Goal: Transaction & Acquisition: Purchase product/service

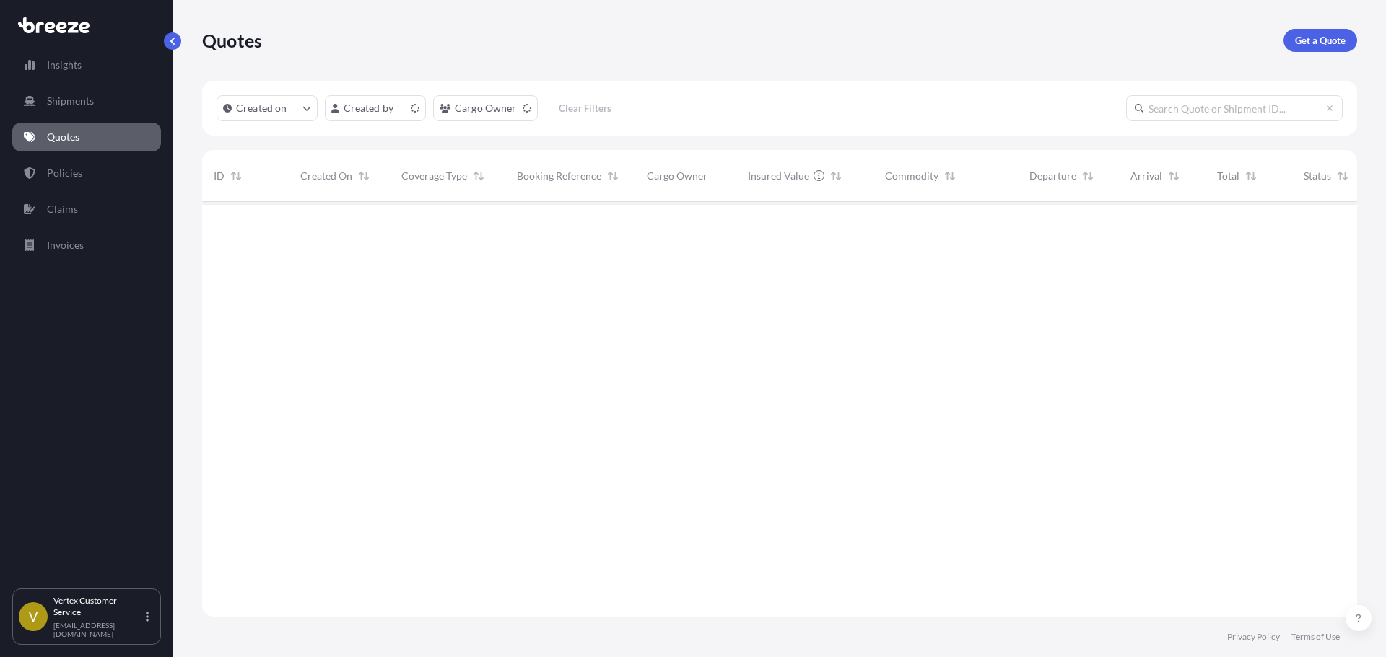
scroll to position [412, 1144]
click at [1317, 38] on p "Get a Quote" at bounding box center [1320, 40] width 51 height 14
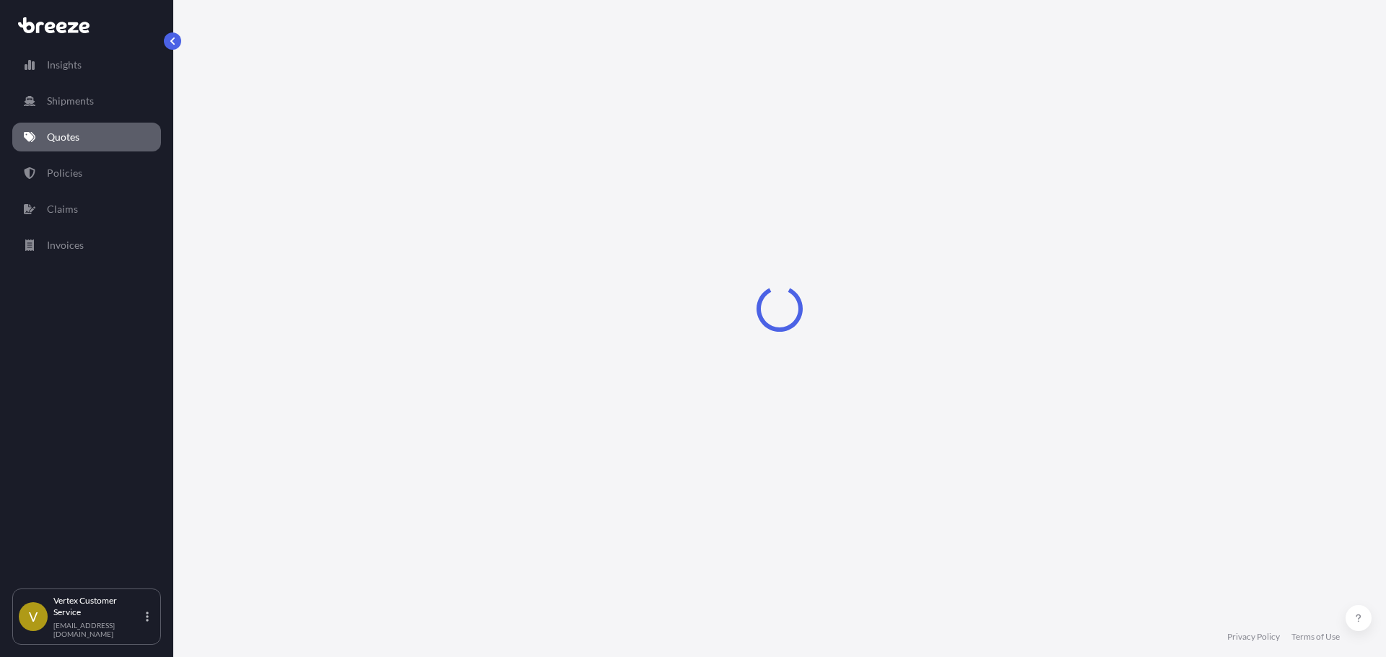
select select "Sea"
select select "1"
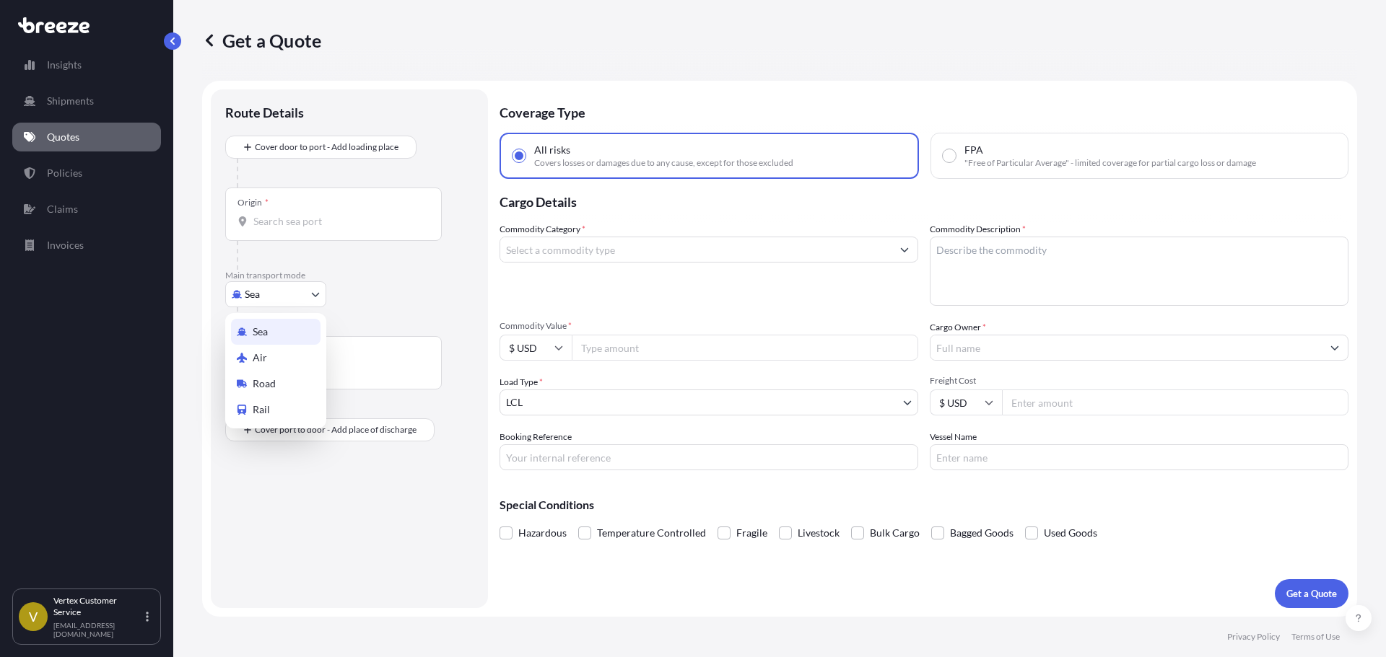
click at [265, 299] on body "Insights Shipments Quotes Policies Claims Invoices V Vertex Customer Service [E…" at bounding box center [693, 328] width 1386 height 657
click at [255, 388] on span "Road" at bounding box center [264, 384] width 23 height 14
select select "Road"
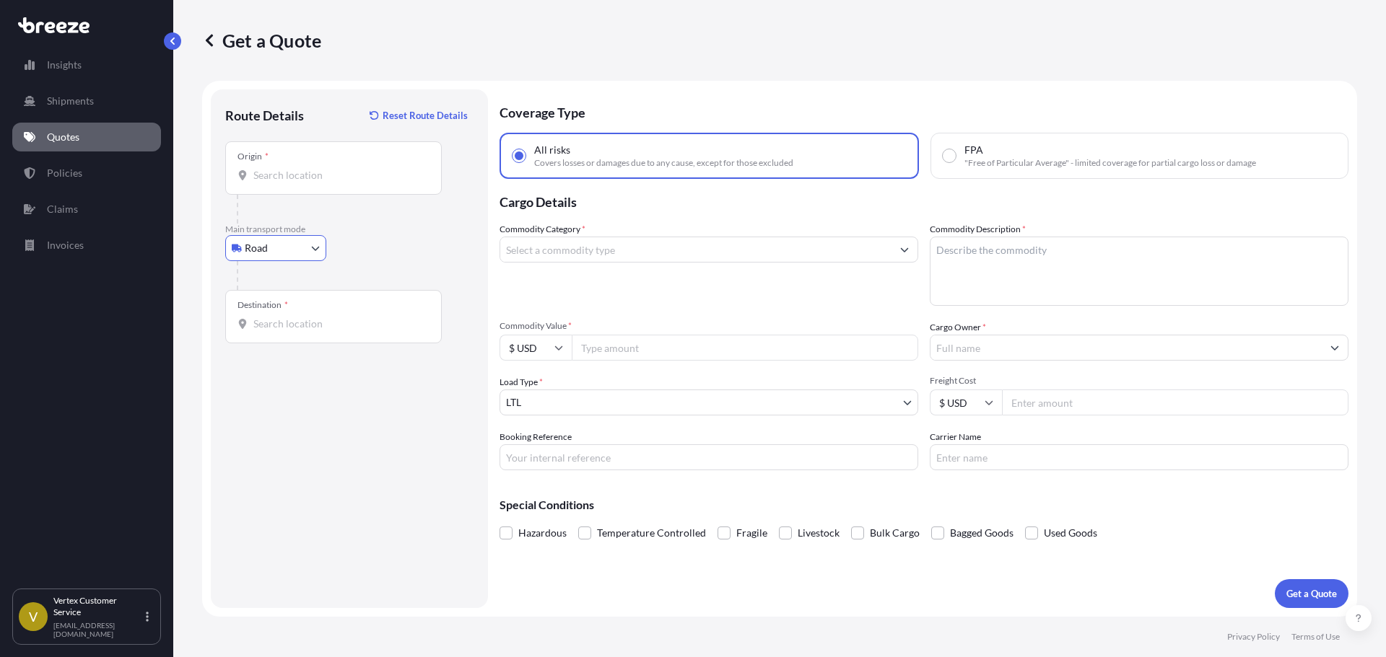
click at [315, 182] on input "Origin *" at bounding box center [338, 175] width 170 height 14
paste input "23860"
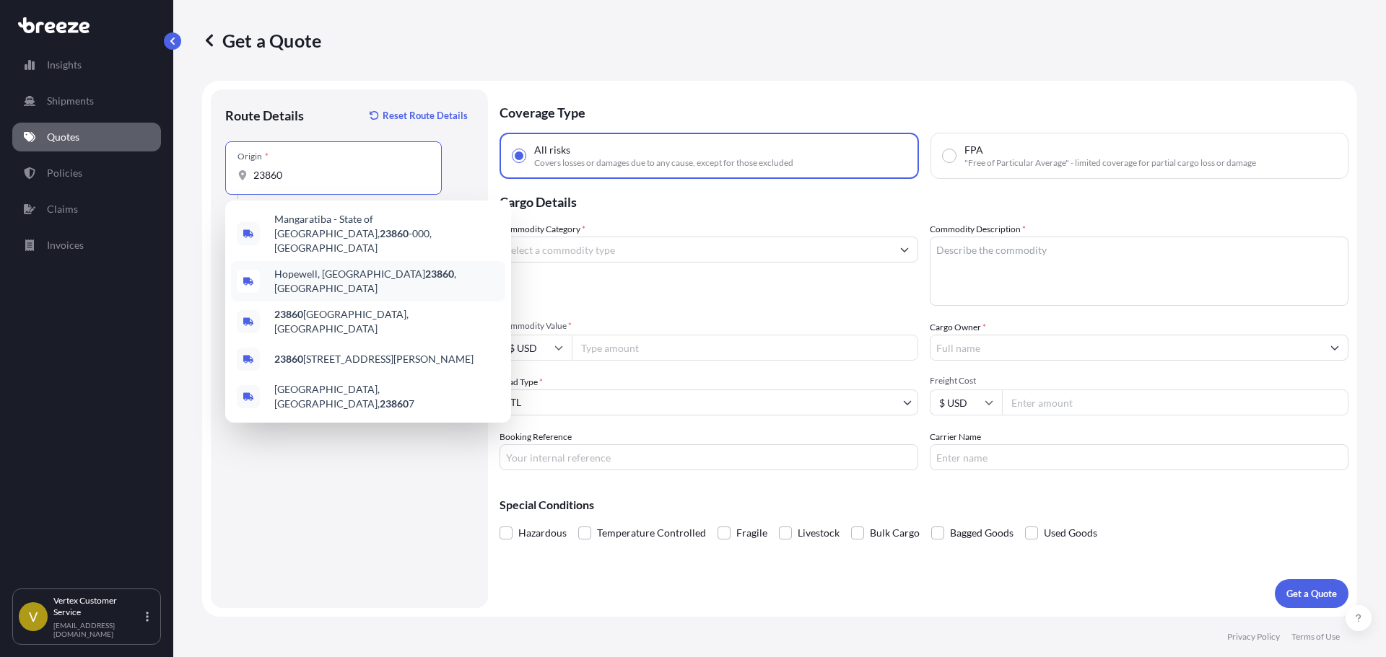
click at [316, 271] on div "[GEOGRAPHIC_DATA] , [GEOGRAPHIC_DATA]" at bounding box center [368, 281] width 274 height 40
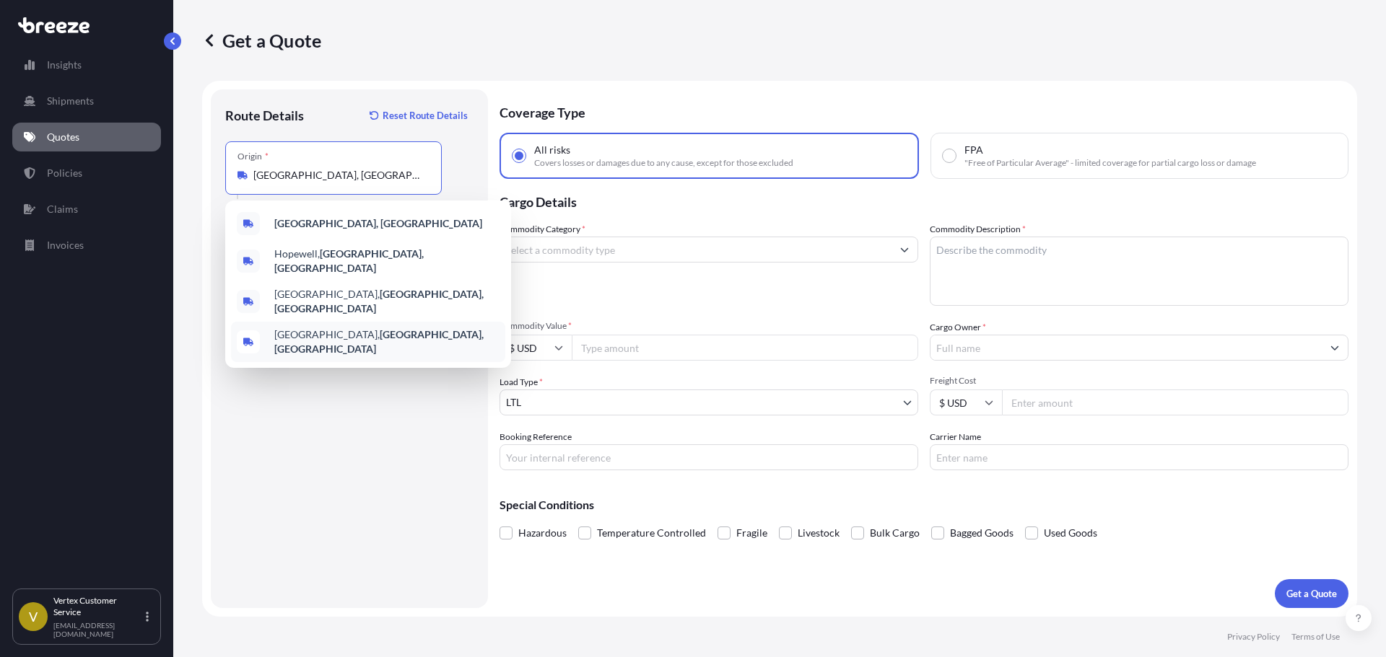
click at [307, 322] on div "[GEOGRAPHIC_DATA], [GEOGRAPHIC_DATA]" at bounding box center [368, 342] width 274 height 40
paste input "84020"
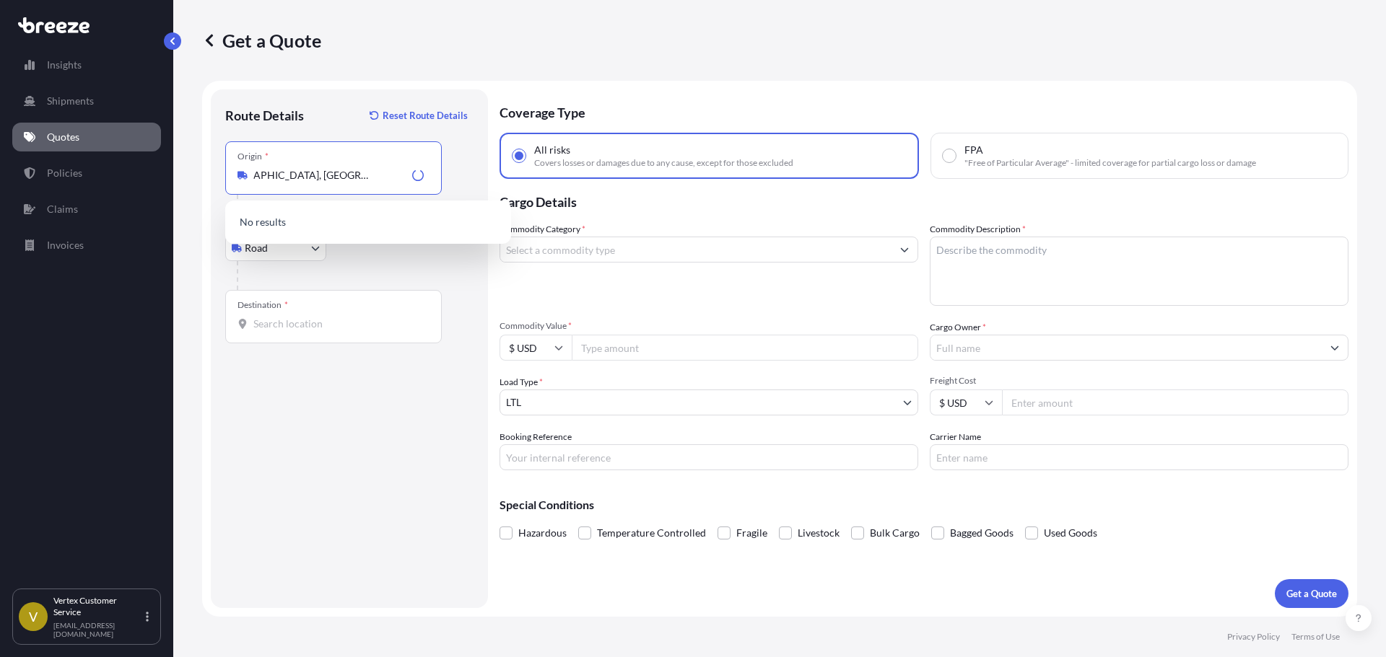
scroll to position [0, 20]
click at [274, 167] on div "Origin * [GEOGRAPHIC_DATA], [GEOGRAPHIC_DATA]" at bounding box center [333, 167] width 217 height 53
click at [274, 168] on input "[GEOGRAPHIC_DATA], [GEOGRAPHIC_DATA]" at bounding box center [338, 175] width 170 height 14
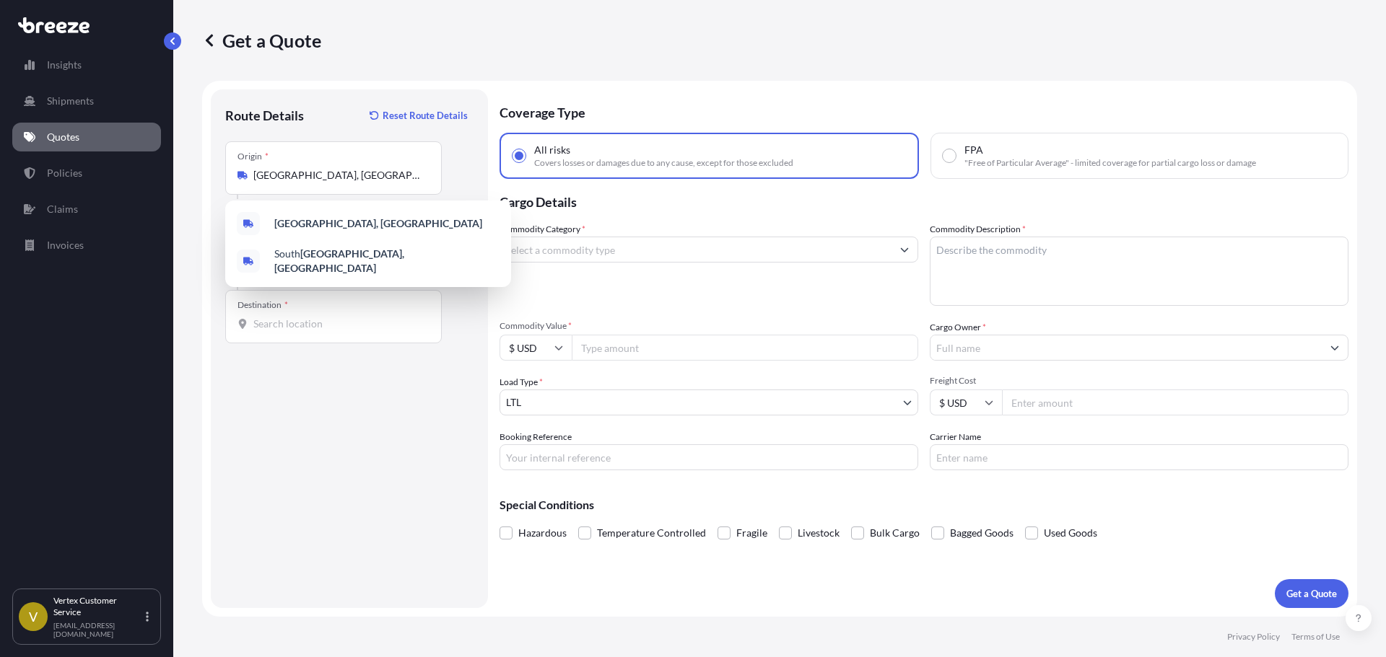
scroll to position [0, 0]
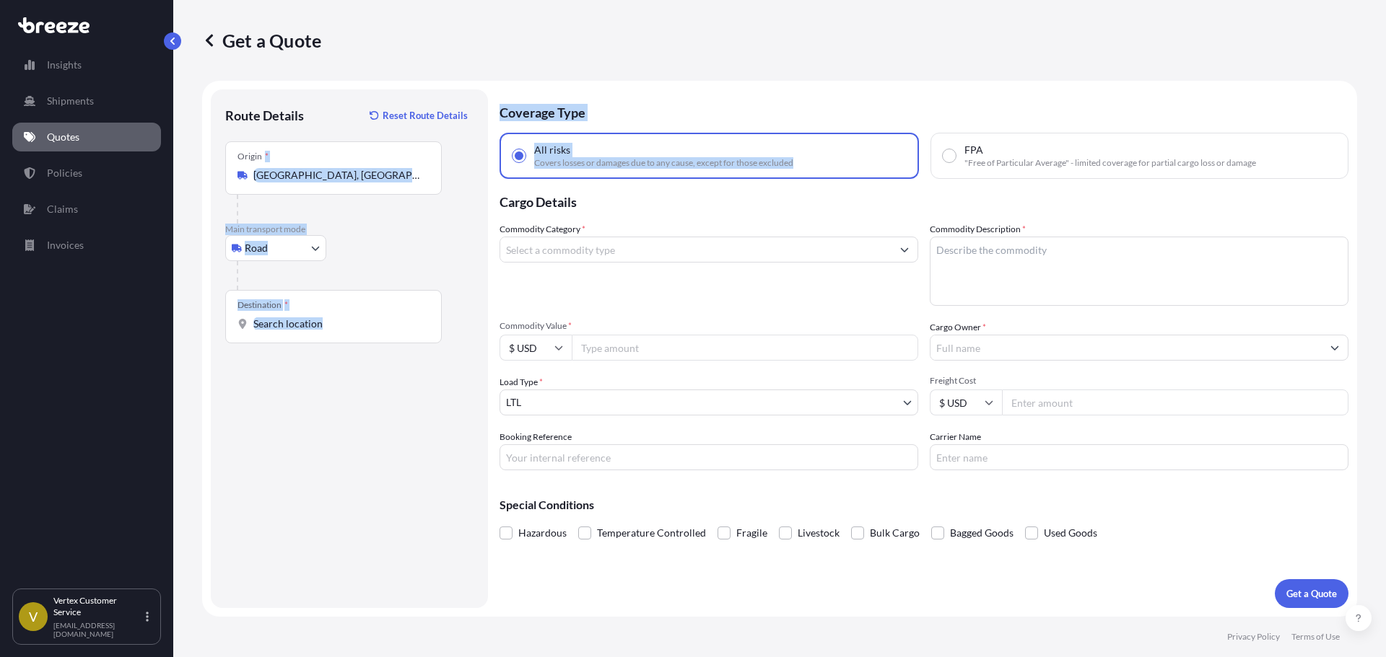
drag, startPoint x: 274, startPoint y: 167, endPoint x: 320, endPoint y: 183, distance: 48.2
click at [817, 157] on form "Route Details Reset Route Details Place of loading Road Road Rail Origin * [GEO…" at bounding box center [779, 349] width 1155 height 536
click at [227, 185] on div "Origin * [GEOGRAPHIC_DATA], [GEOGRAPHIC_DATA]" at bounding box center [333, 167] width 217 height 53
click at [253, 183] on input "[GEOGRAPHIC_DATA], [GEOGRAPHIC_DATA]" at bounding box center [338, 175] width 170 height 14
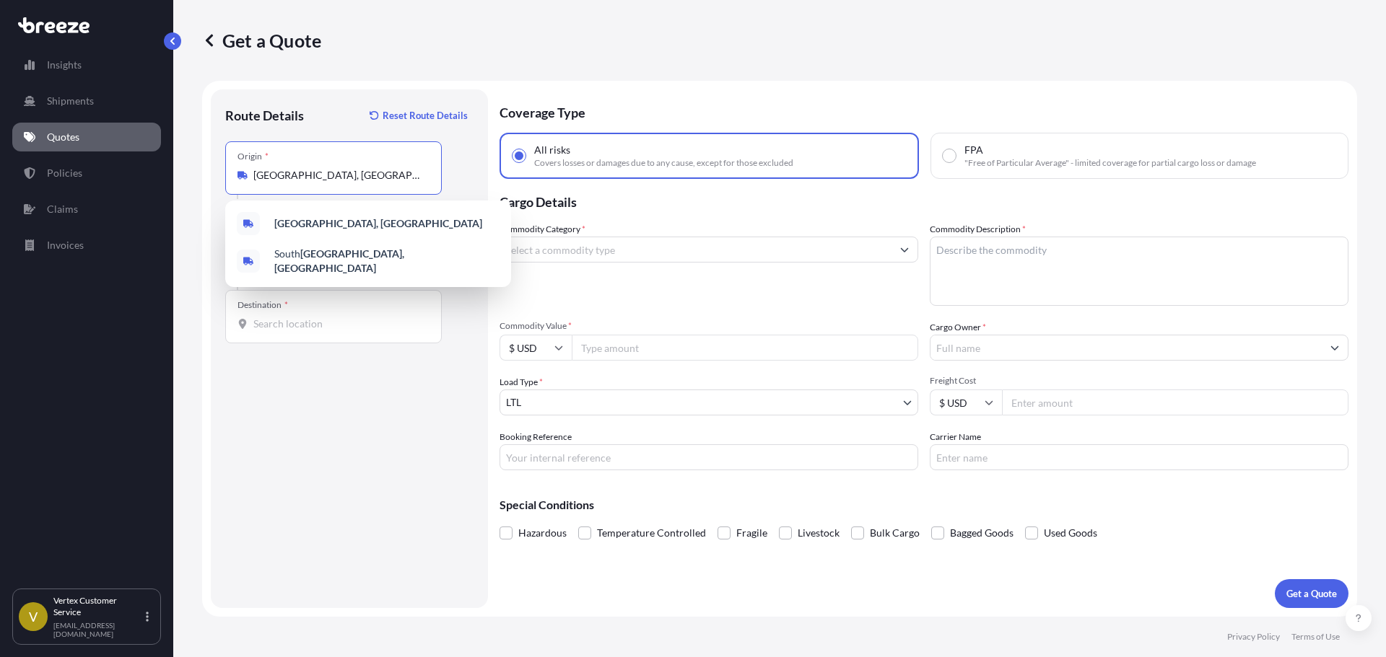
scroll to position [0, 20]
click at [281, 177] on input "[GEOGRAPHIC_DATA], [GEOGRAPHIC_DATA]" at bounding box center [338, 175] width 170 height 14
drag, startPoint x: 281, startPoint y: 177, endPoint x: 740, endPoint y: 143, distance: 461.0
click at [740, 143] on form "Route Details Reset Route Details Place of loading Road Road Rail Origin * [GEO…" at bounding box center [779, 349] width 1155 height 536
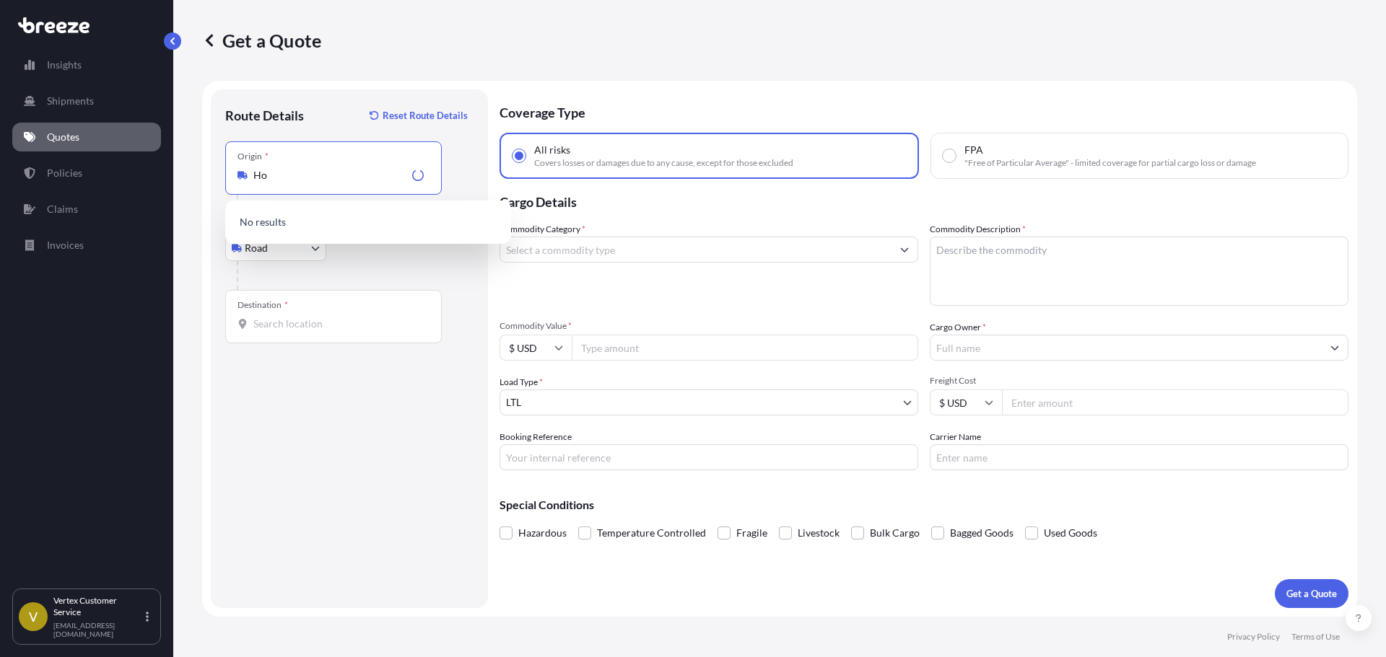
paste input "23860"
type input "H"
paste input "23860"
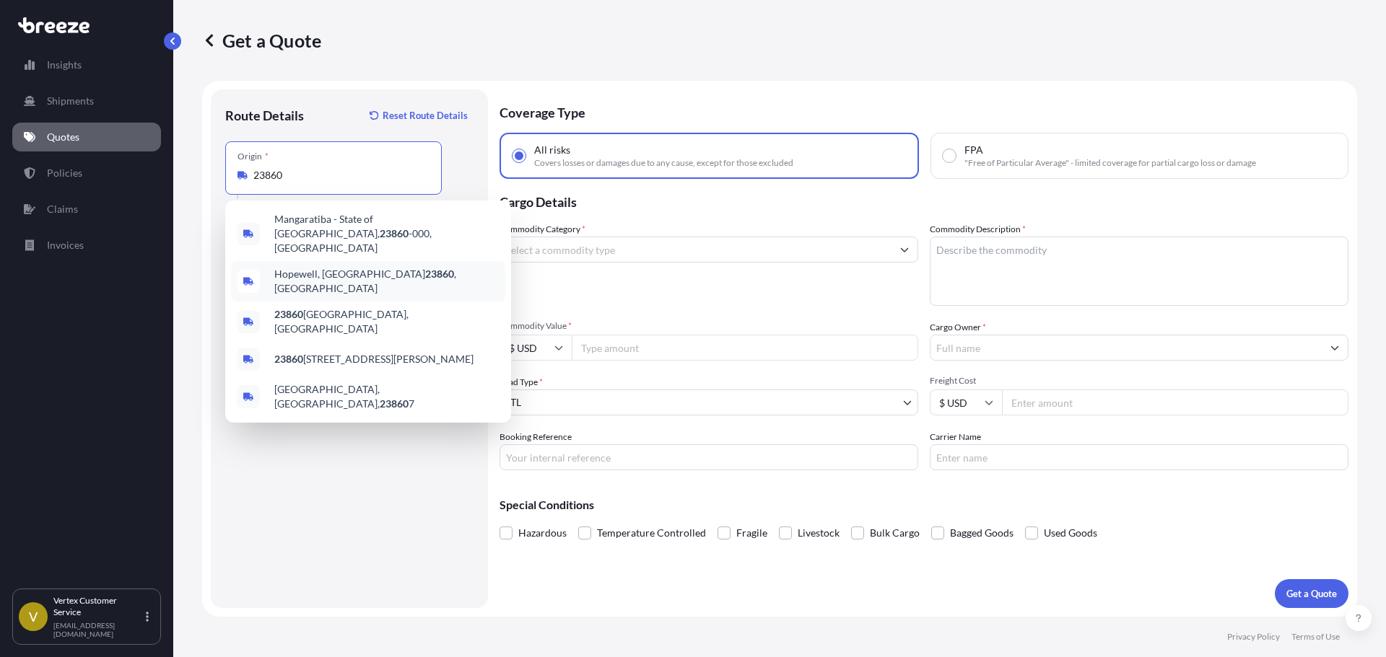
click at [331, 268] on span "[GEOGRAPHIC_DATA] , [GEOGRAPHIC_DATA]" at bounding box center [386, 281] width 225 height 29
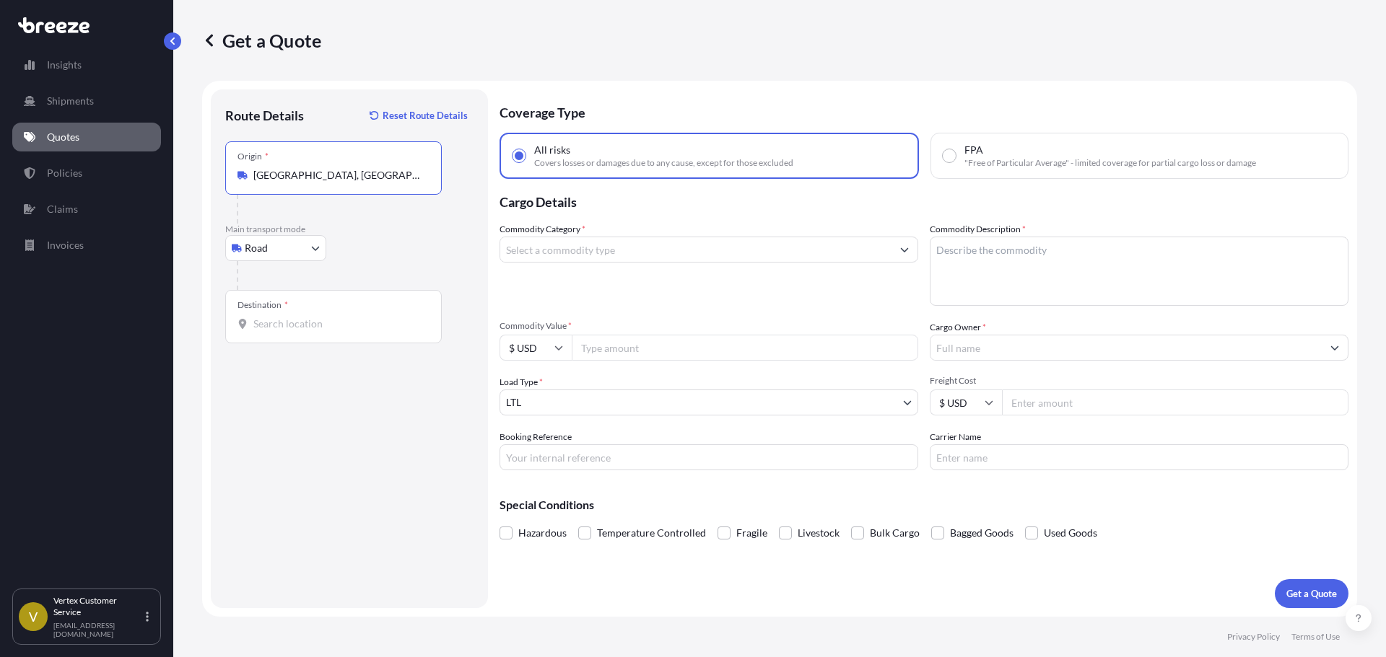
type input "[GEOGRAPHIC_DATA], [GEOGRAPHIC_DATA]"
click at [305, 435] on div "Route Details Reset Route Details Place of loading Road Road Rail Origin * [GEO…" at bounding box center [349, 349] width 248 height 490
click at [362, 320] on input "Destination *" at bounding box center [338, 324] width 170 height 14
paste input "84020"
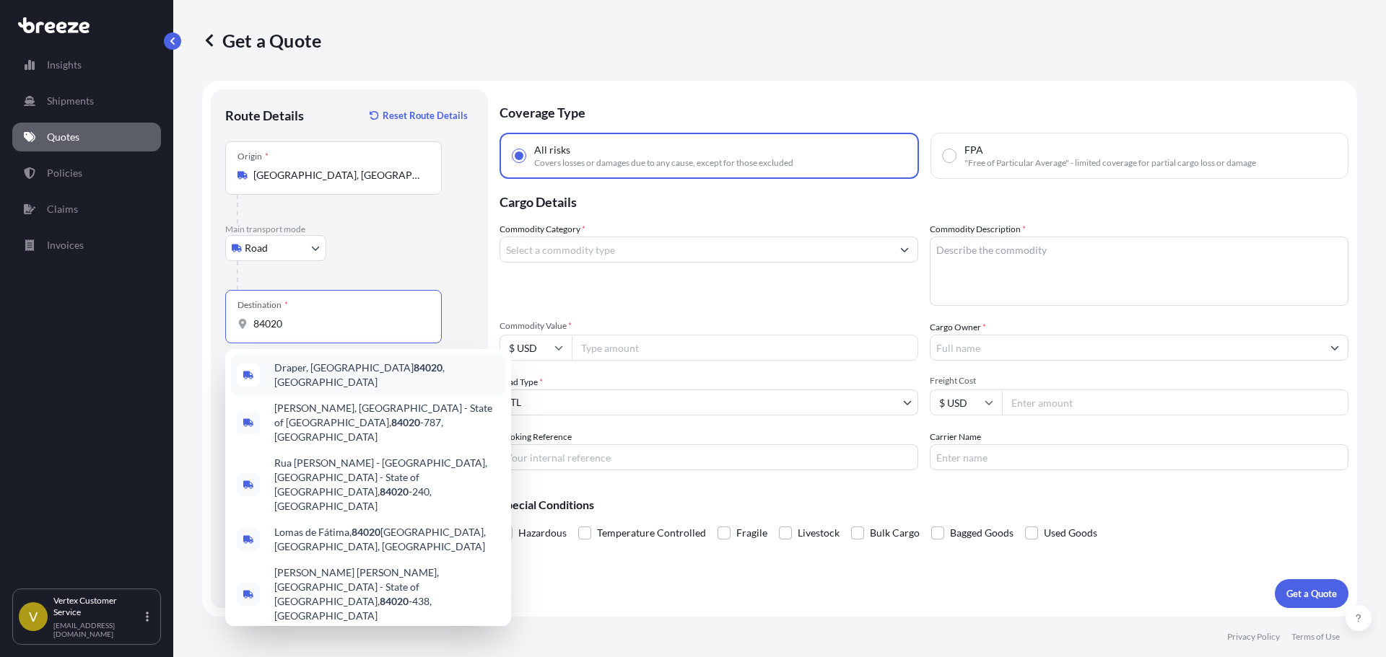
click at [298, 378] on span "Draper, UT 84020 , [GEOGRAPHIC_DATA]" at bounding box center [386, 375] width 225 height 29
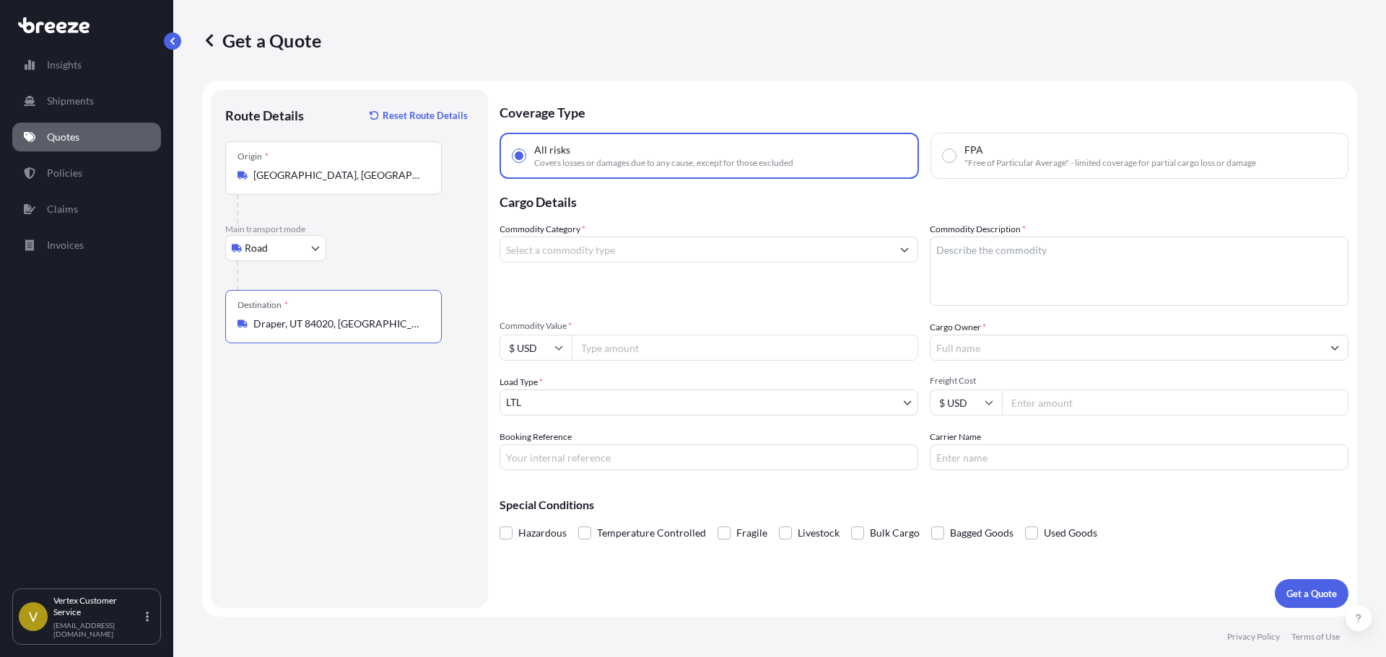
type input "Draper, UT 84020, [GEOGRAPHIC_DATA]"
click at [587, 268] on div "Commodity Category *" at bounding box center [708, 264] width 419 height 84
click at [597, 252] on input "Commodity Category *" at bounding box center [695, 250] width 391 height 26
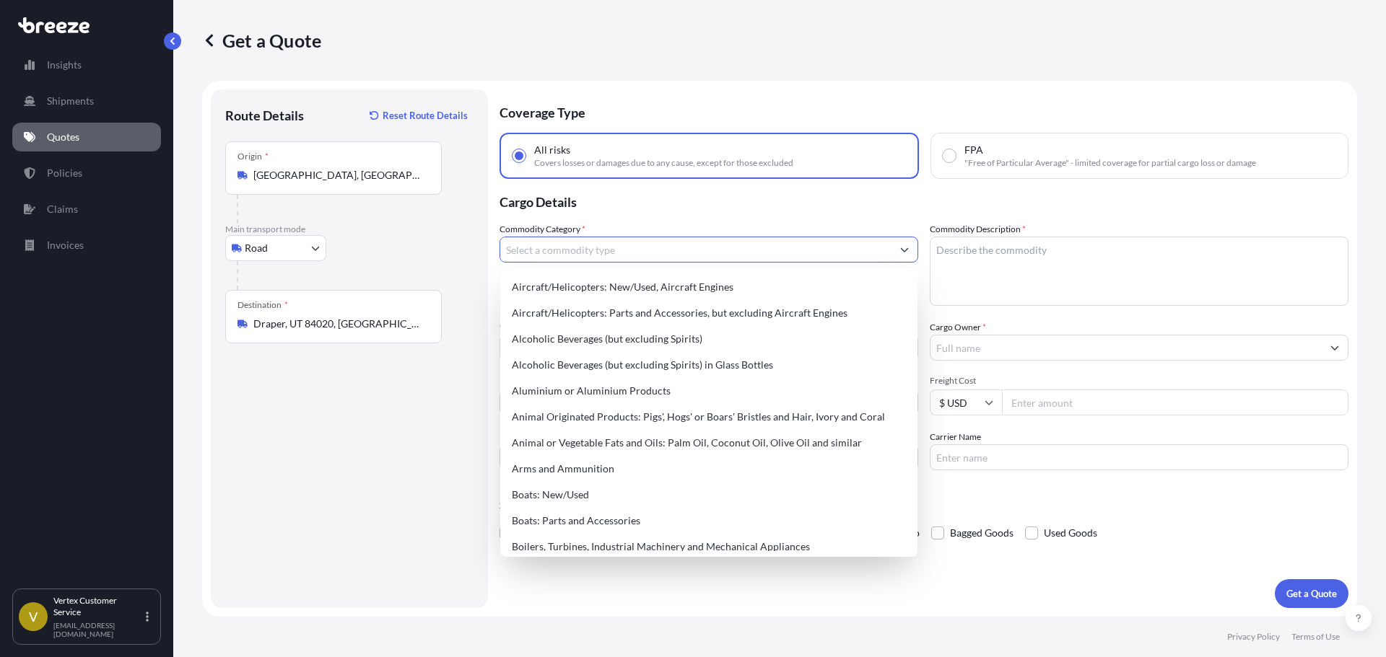
type input "C"
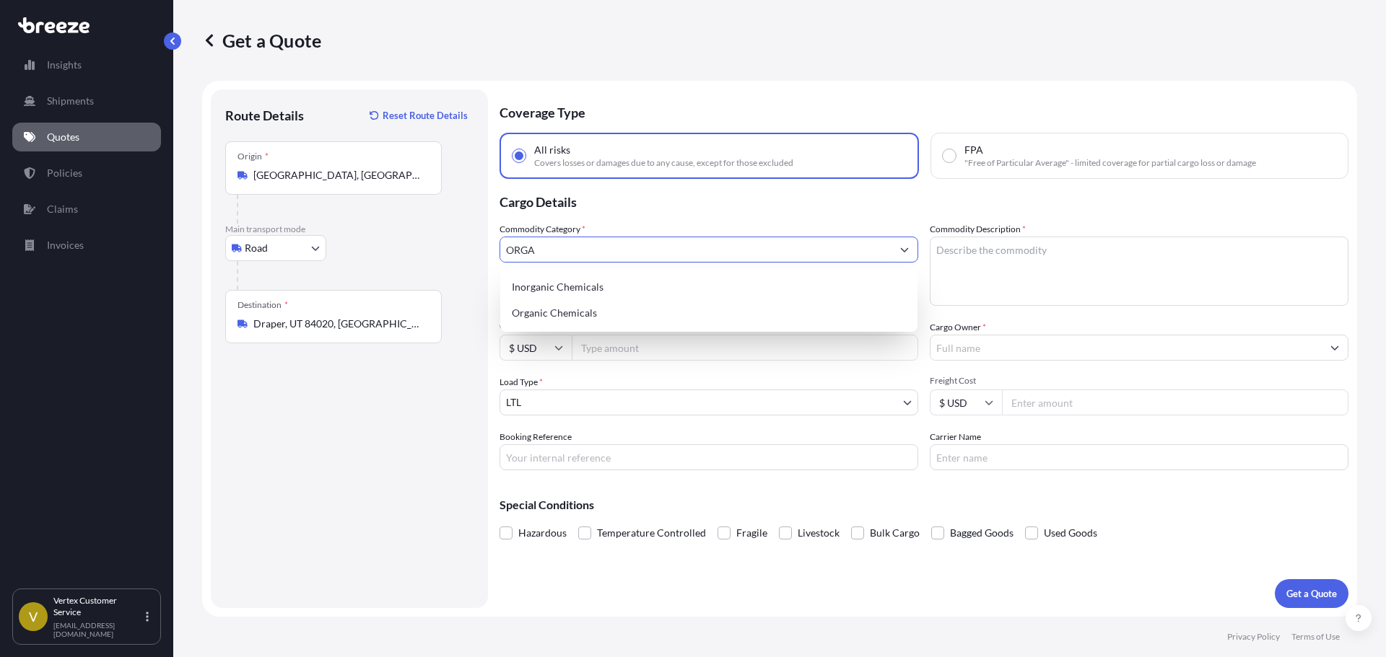
click at [639, 310] on div "Organic Chemicals" at bounding box center [709, 313] width 406 height 26
type input "Organic Chemicals"
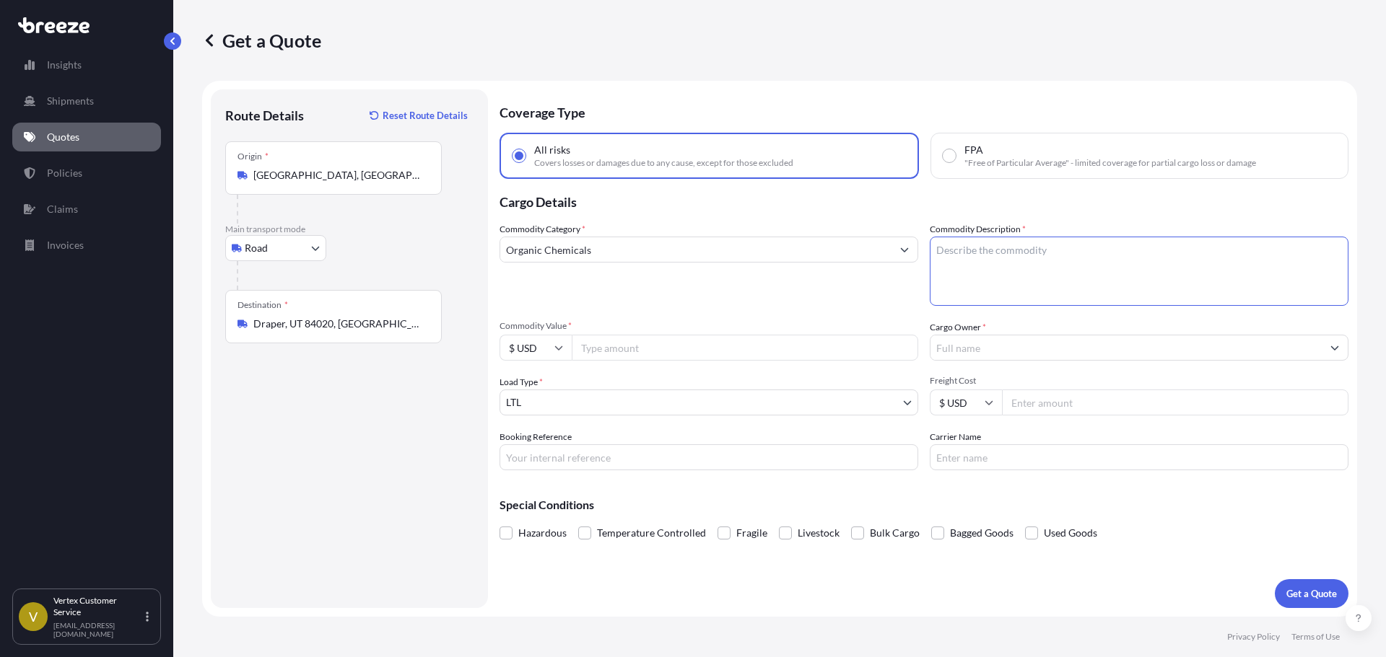
click at [989, 263] on textarea "Commodity Description *" at bounding box center [1139, 271] width 419 height 69
click at [1179, 277] on textarea "Commodity Description *" at bounding box center [1139, 271] width 419 height 69
paste textarea "RAW MATERIAL"
type textarea "RAW MATERIAL"
click at [982, 352] on input "Cargo Owner *" at bounding box center [1125, 348] width 391 height 26
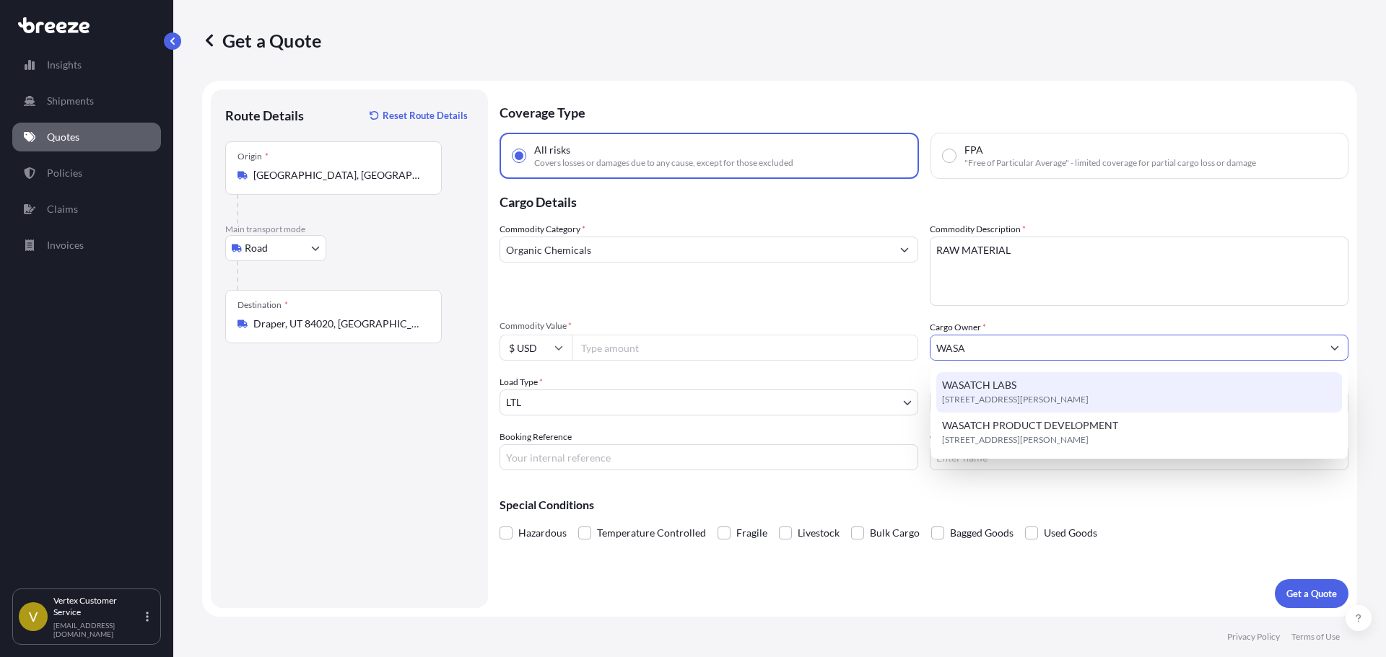
click at [988, 385] on span "WASATCH LABS" at bounding box center [979, 385] width 74 height 14
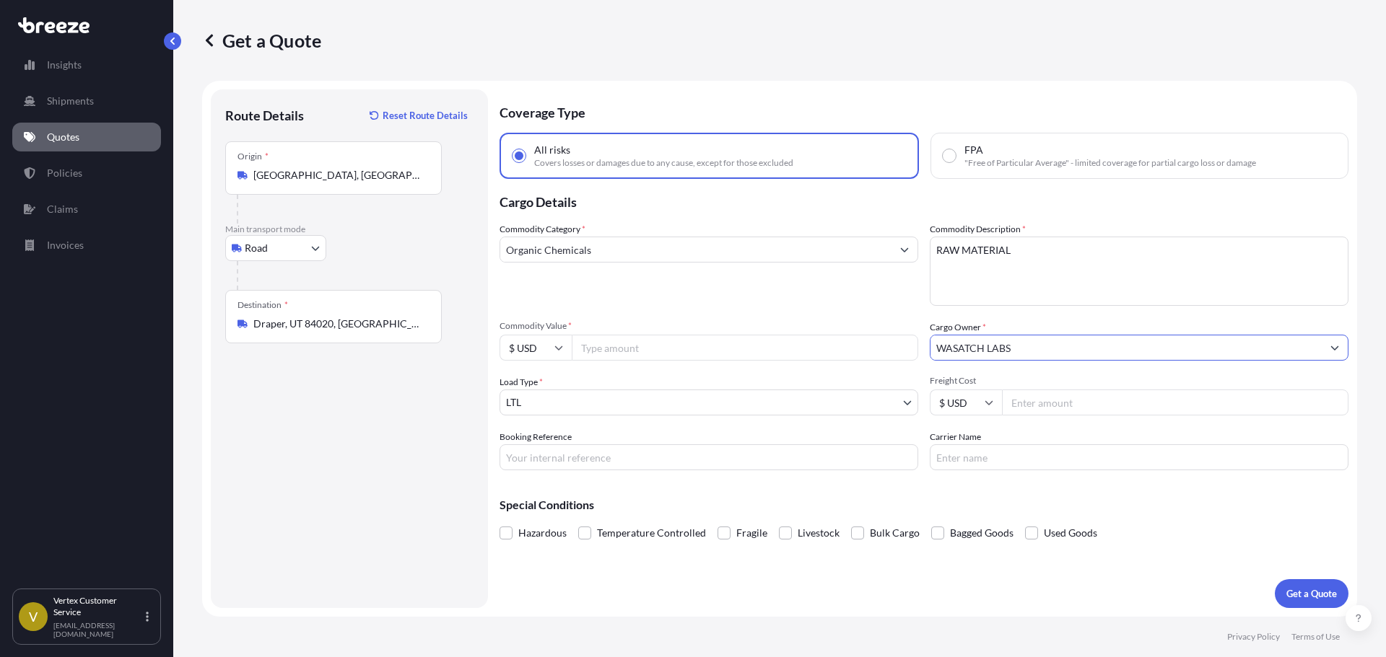
type input "WASATCH LABS"
click at [593, 453] on input "Booking Reference" at bounding box center [708, 458] width 419 height 26
click at [681, 470] on input "Booking Reference" at bounding box center [708, 458] width 419 height 26
paste input "124397041"
type input "124397041"
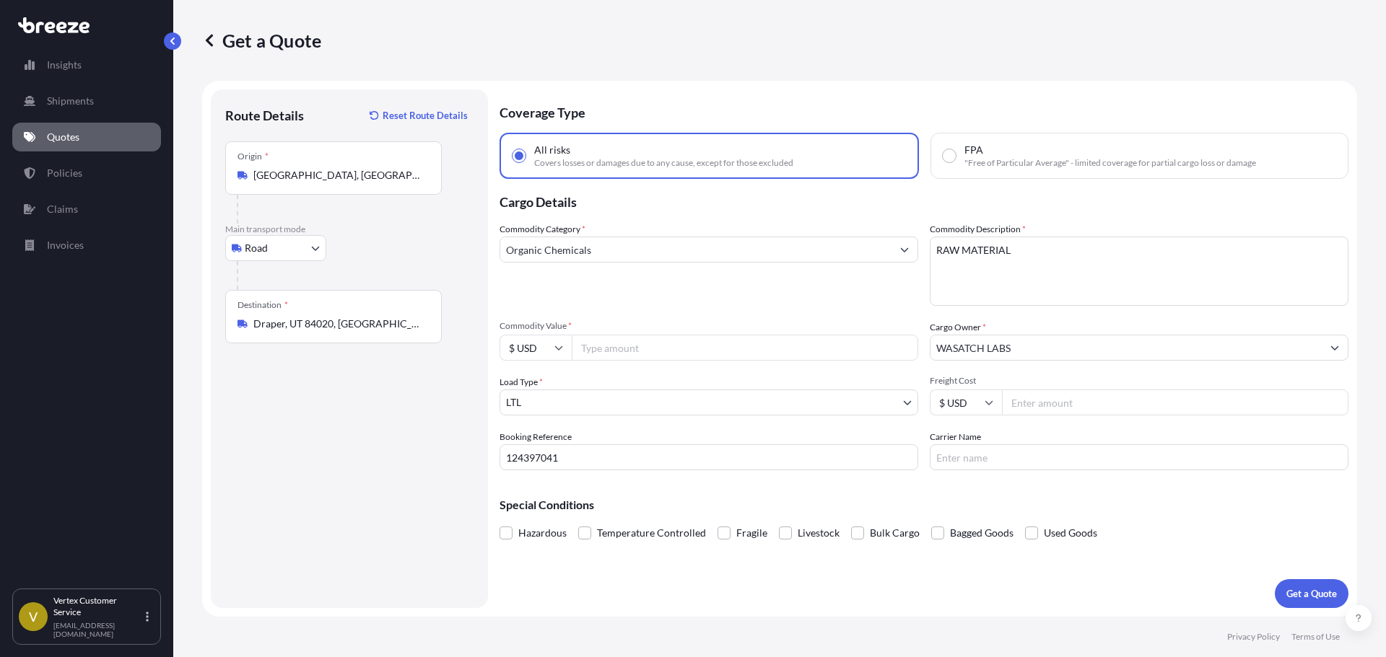
click at [784, 391] on div "Coverage Type All risks Covers losses or damages due to any cause, except for t…" at bounding box center [923, 348] width 849 height 519
click at [642, 335] on input "Commodity Value *" at bounding box center [745, 348] width 346 height 26
type input "16354"
click at [1321, 582] on button "Get a Quote" at bounding box center [1312, 594] width 74 height 29
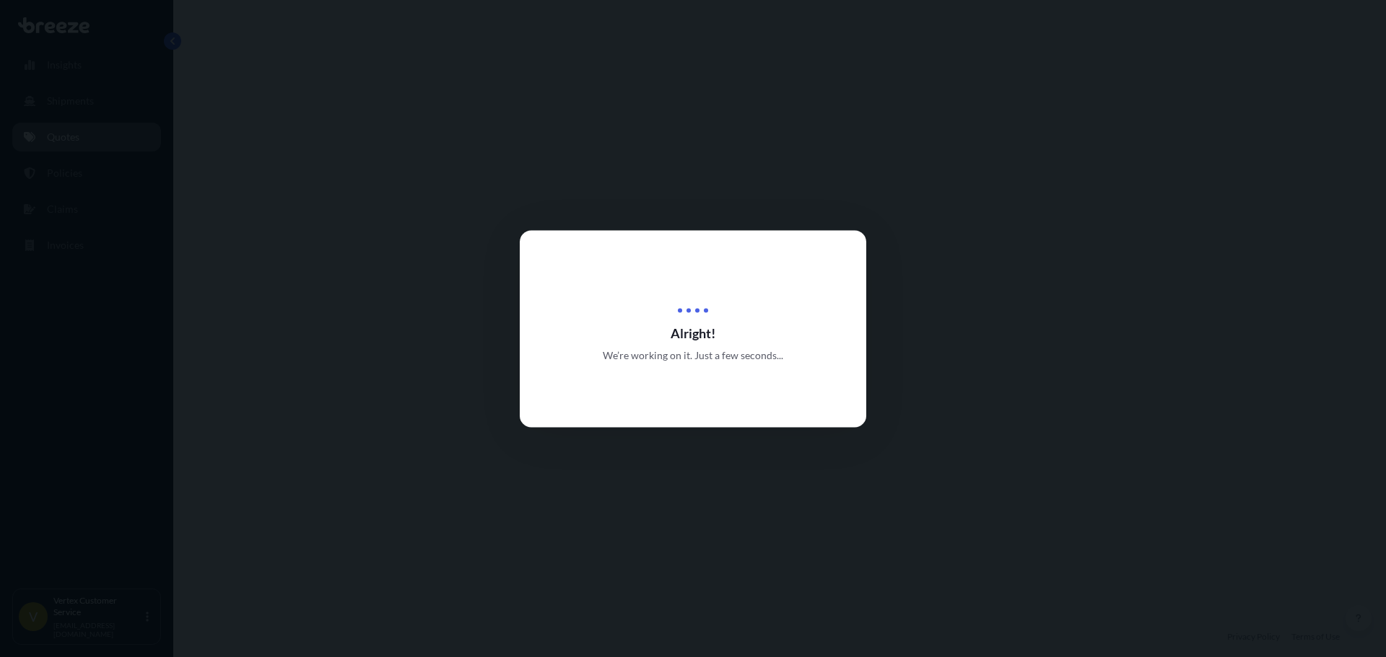
select select "Road"
select select "1"
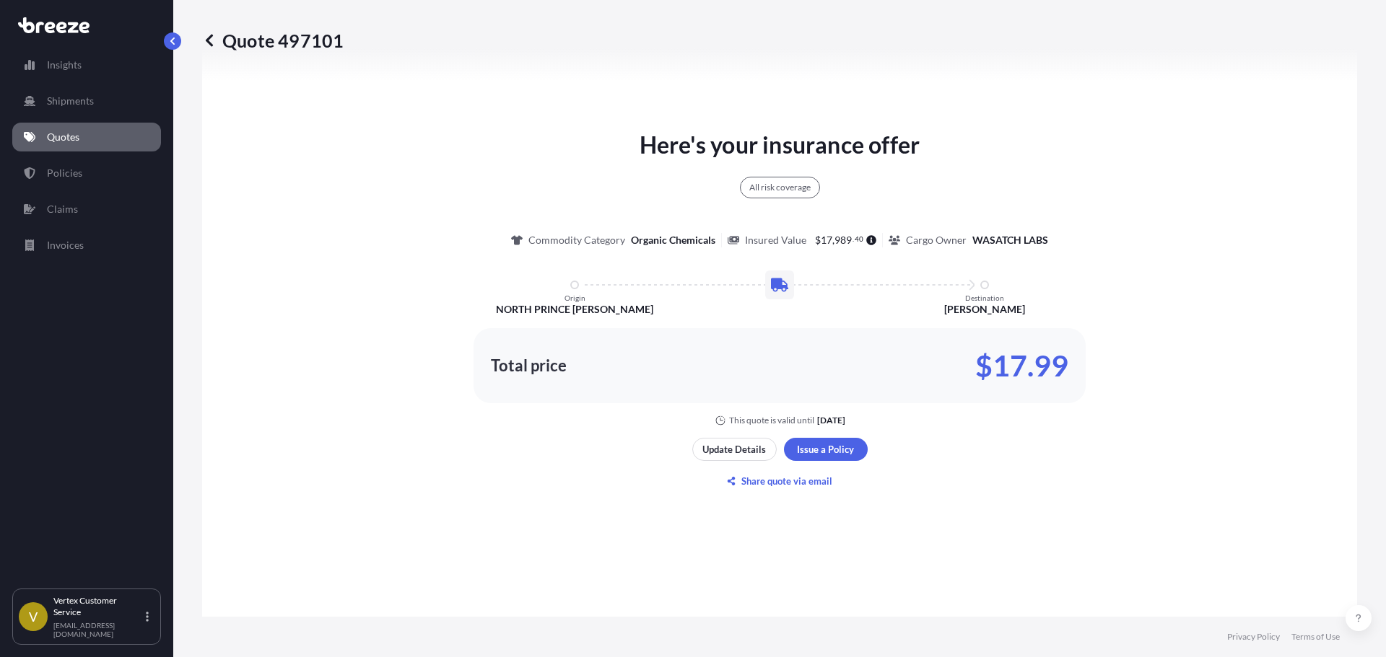
scroll to position [740, 0]
click at [324, 38] on p "Quote 497101" at bounding box center [272, 40] width 141 height 23
copy p "497101"
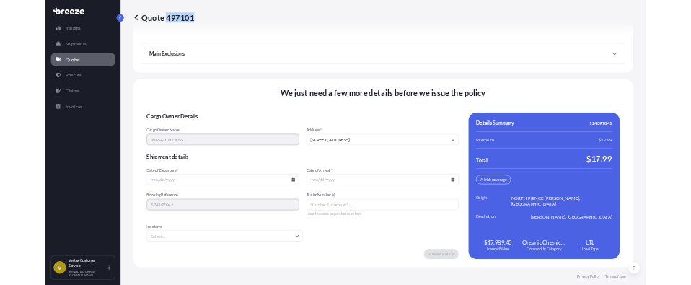
scroll to position [1848, 0]
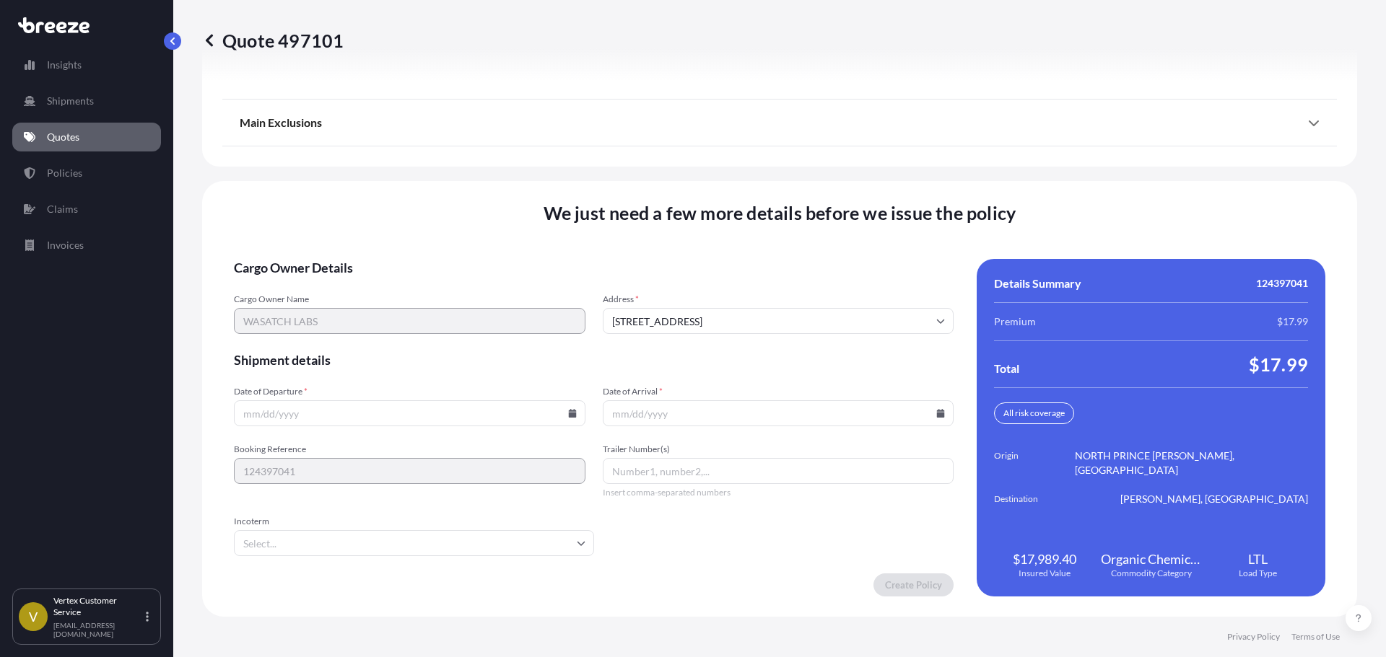
click at [561, 410] on input "Date of Departure *" at bounding box center [409, 414] width 351 height 26
click at [569, 409] on input "Date of Departure *" at bounding box center [409, 414] width 351 height 26
click at [568, 412] on icon at bounding box center [572, 413] width 9 height 9
click at [374, 305] on button "20" at bounding box center [373, 312] width 23 height 23
type input "[DATE]"
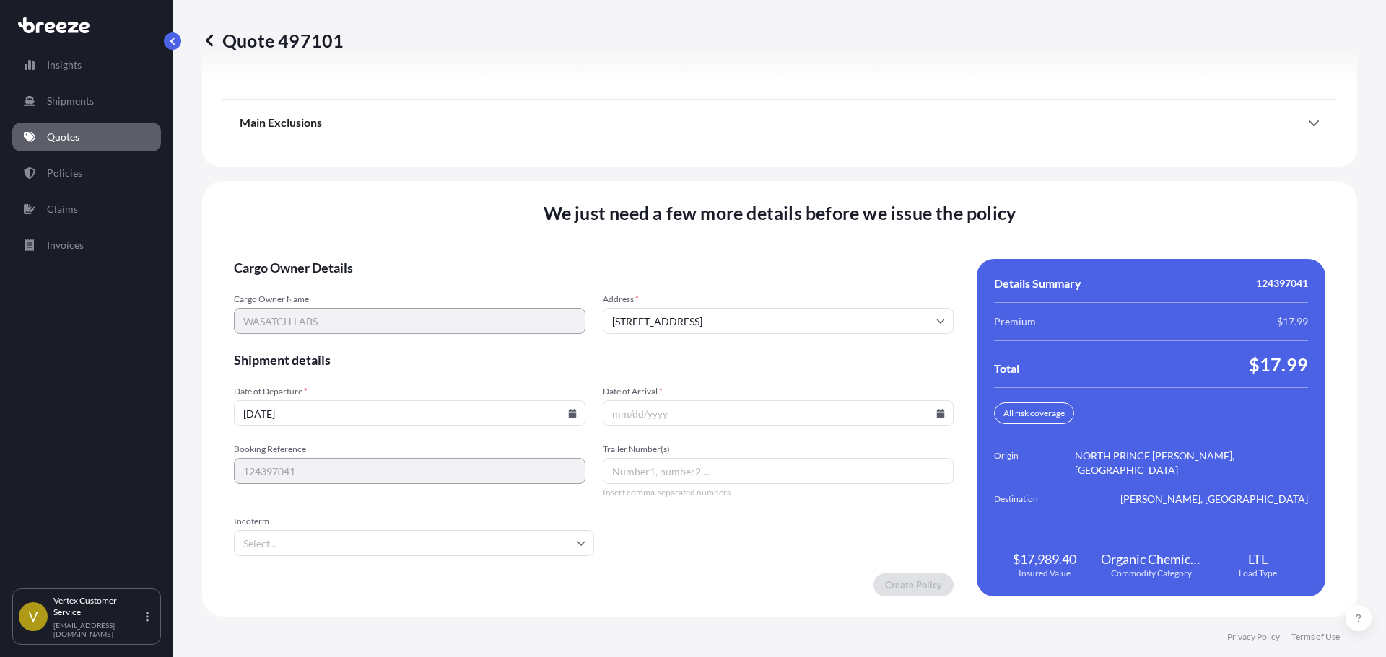
click at [938, 410] on icon at bounding box center [940, 413] width 9 height 9
click at [707, 336] on button "26" at bounding box center [705, 339] width 23 height 23
type input "[DATE]"
click at [904, 573] on form "Cargo Owner Details Cargo Owner Name WASATCH LABS Address * [STREET_ADDRESS] Sh…" at bounding box center [594, 428] width 720 height 338
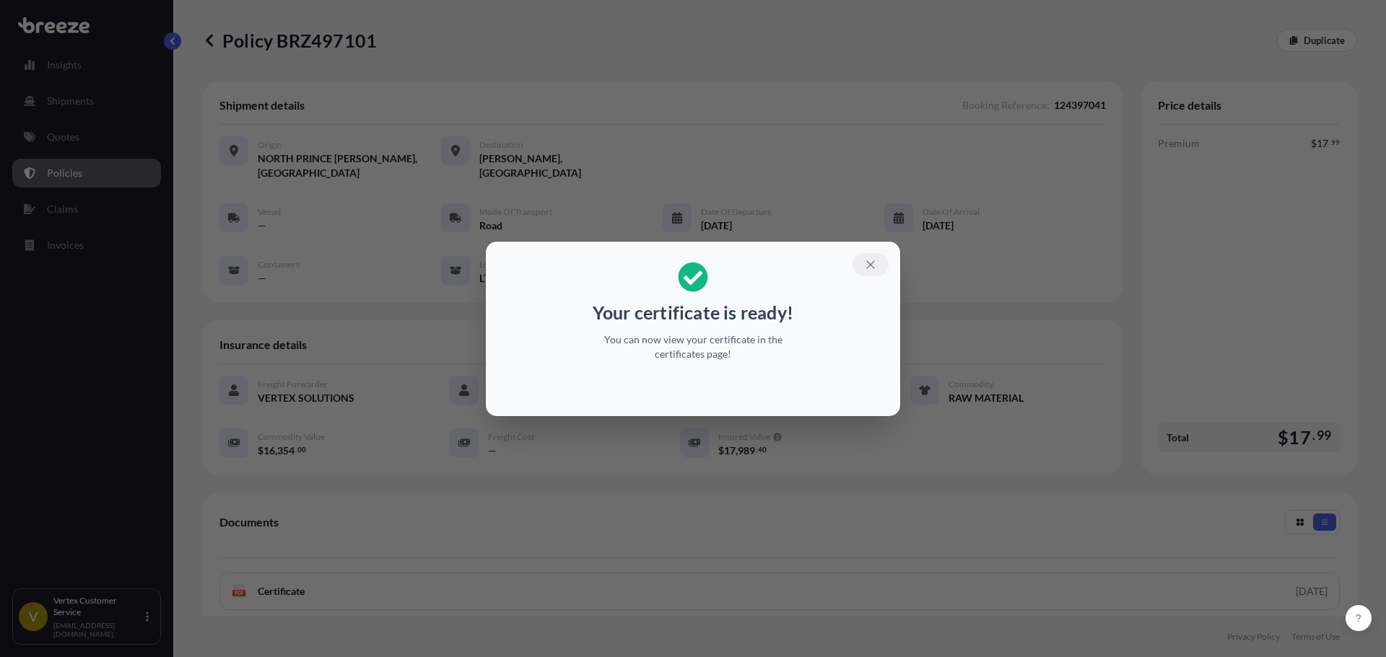
click at [873, 258] on icon "button" at bounding box center [870, 264] width 13 height 13
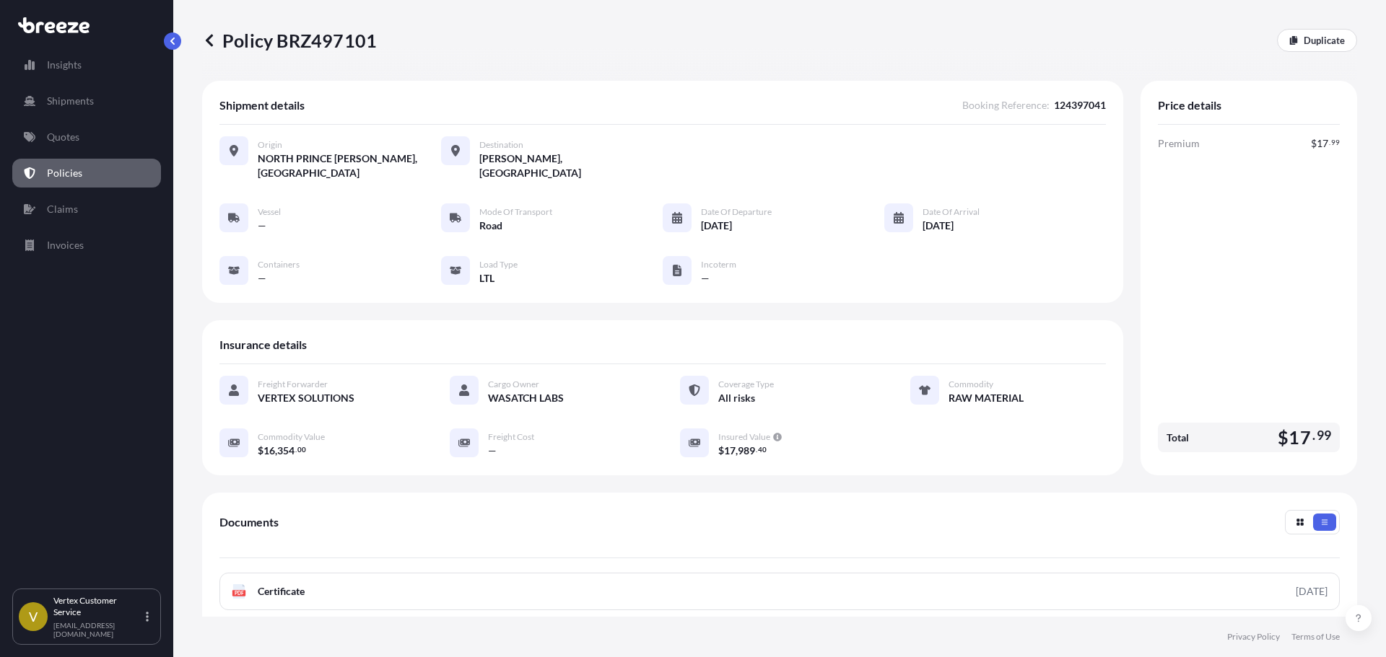
drag, startPoint x: 346, startPoint y: 12, endPoint x: 337, endPoint y: 40, distance: 29.4
click at [345, 12] on div "Policy BRZ497101 Duplicate" at bounding box center [779, 40] width 1155 height 81
click at [337, 40] on p "Policy BRZ497101" at bounding box center [289, 40] width 175 height 23
copy p "BRZ497101"
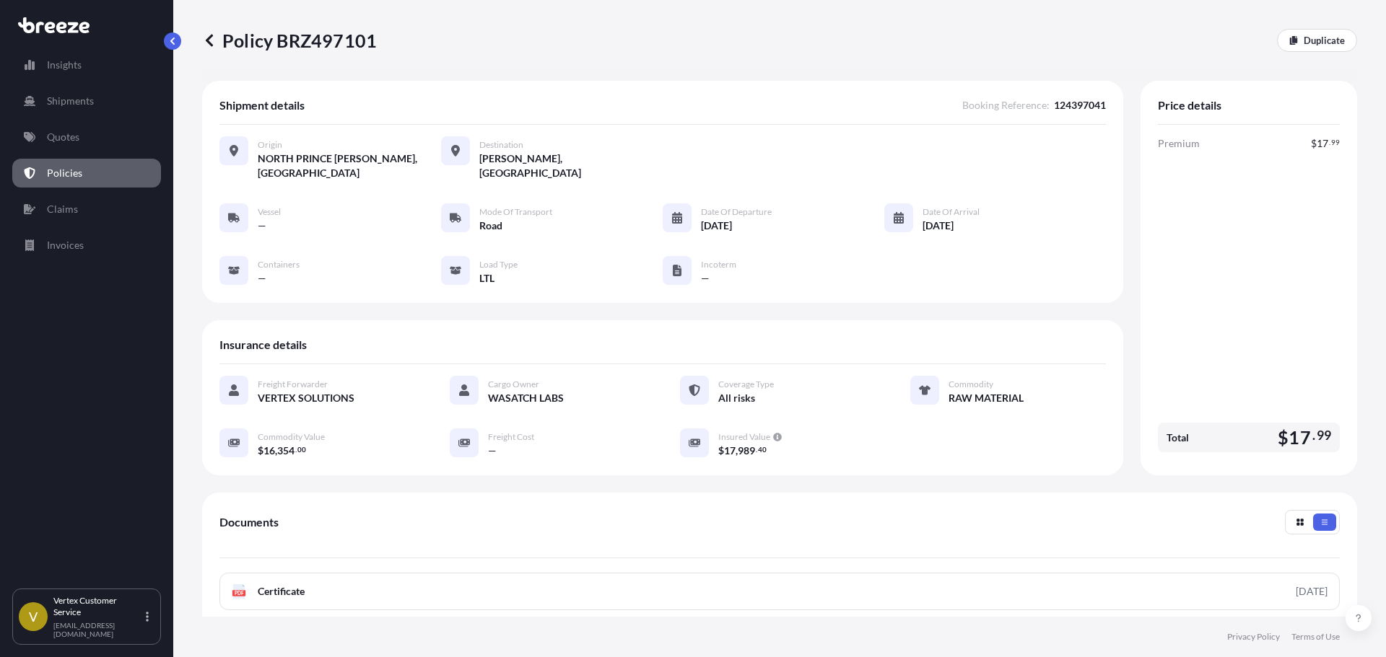
click at [7, 618] on div "Insights Shipments Quotes Policies Claims Invoices V Vertex Customer Service [E…" at bounding box center [86, 328] width 173 height 657
